Goal: Find specific page/section: Find specific page/section

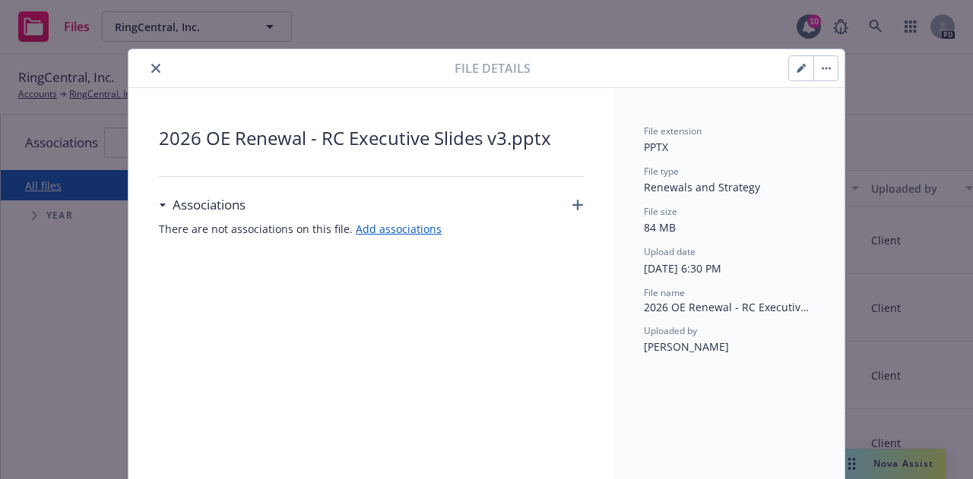
click at [543, 283] on div "2026 OE Renewal - RC Executive Slides v3.pptx Associations There are not associ…" at bounding box center [371, 353] width 424 height 456
click at [152, 65] on icon "close" at bounding box center [155, 68] width 9 height 9
